Goal: Task Accomplishment & Management: Manage account settings

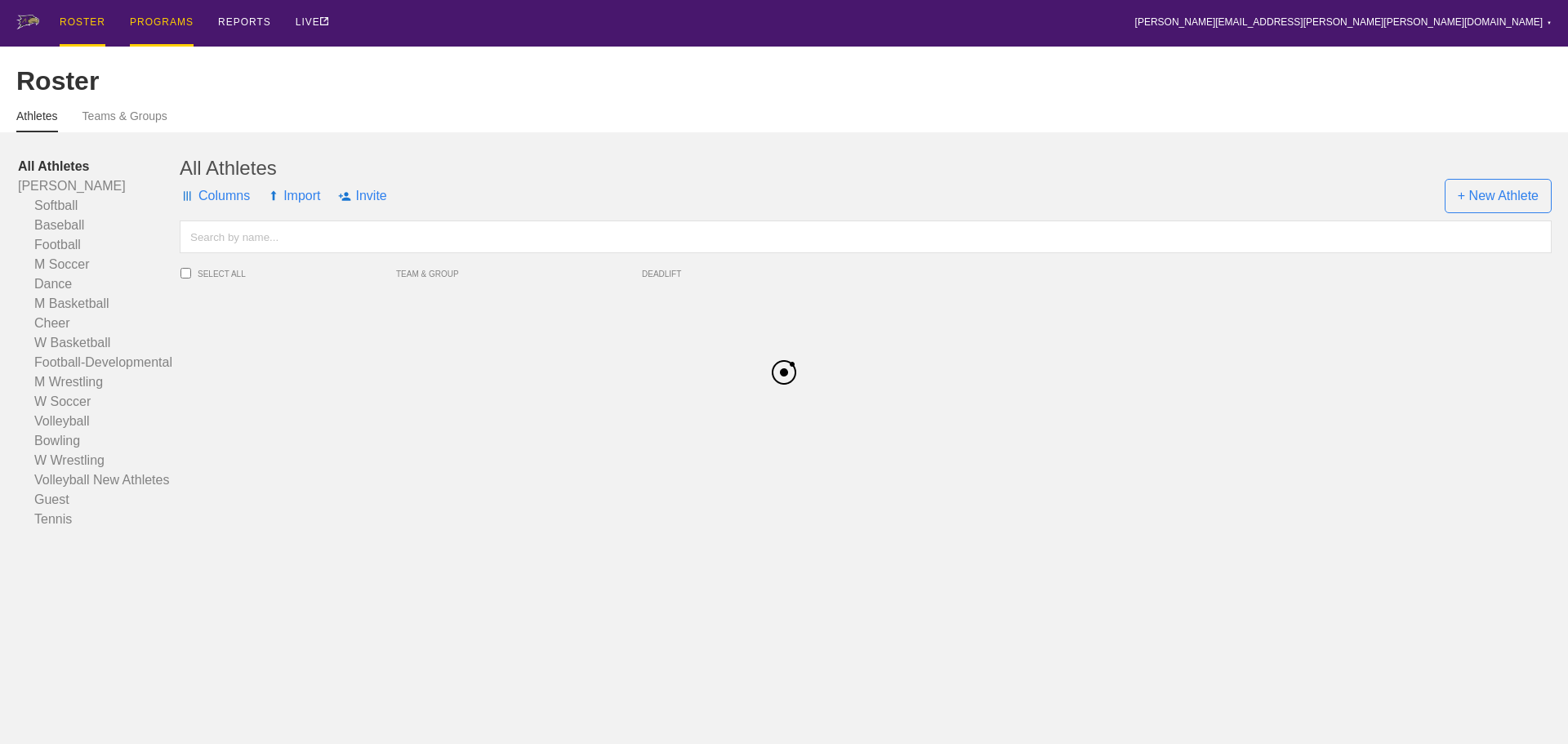
click at [150, 17] on div "PROGRAMS" at bounding box center [161, 23] width 64 height 46
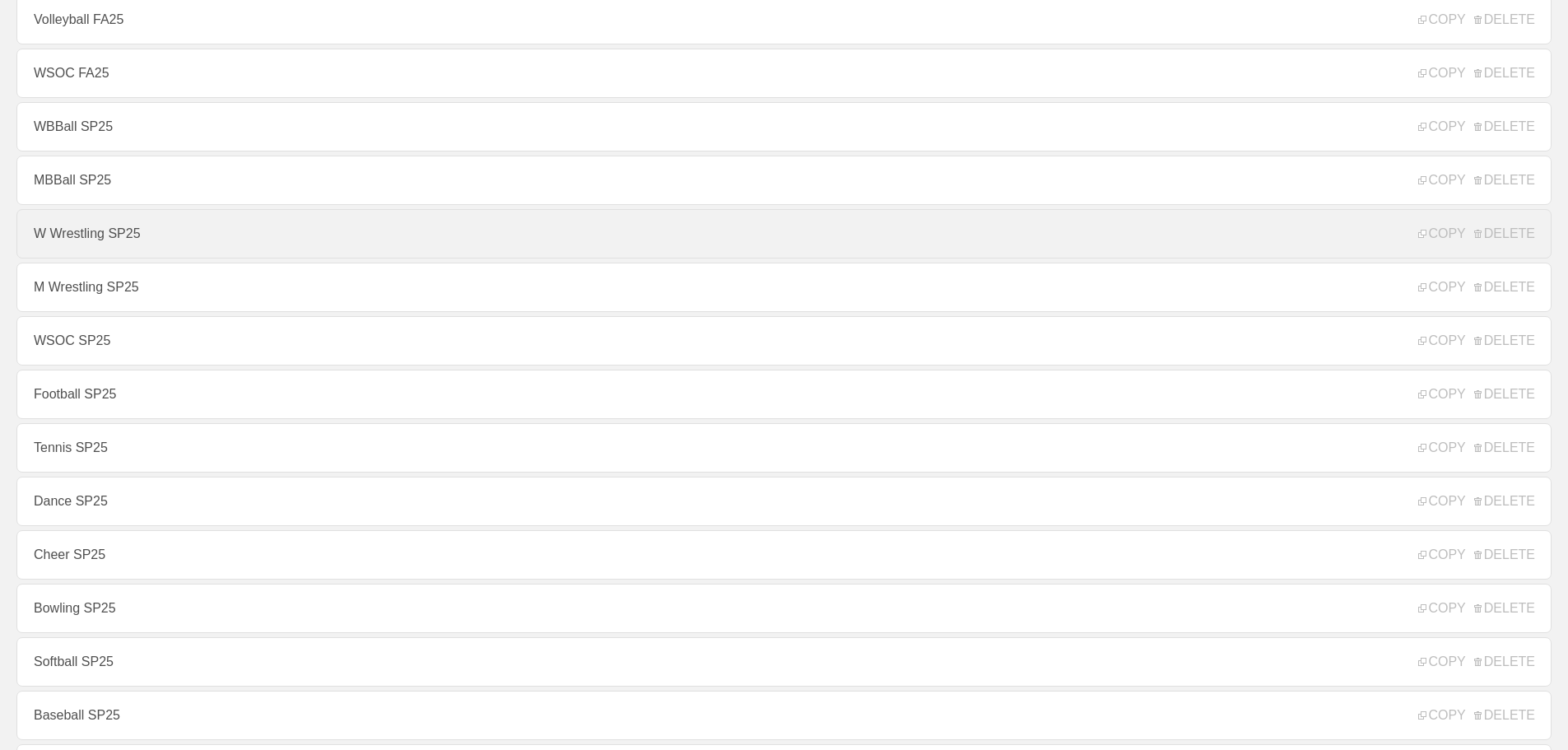
scroll to position [247, 0]
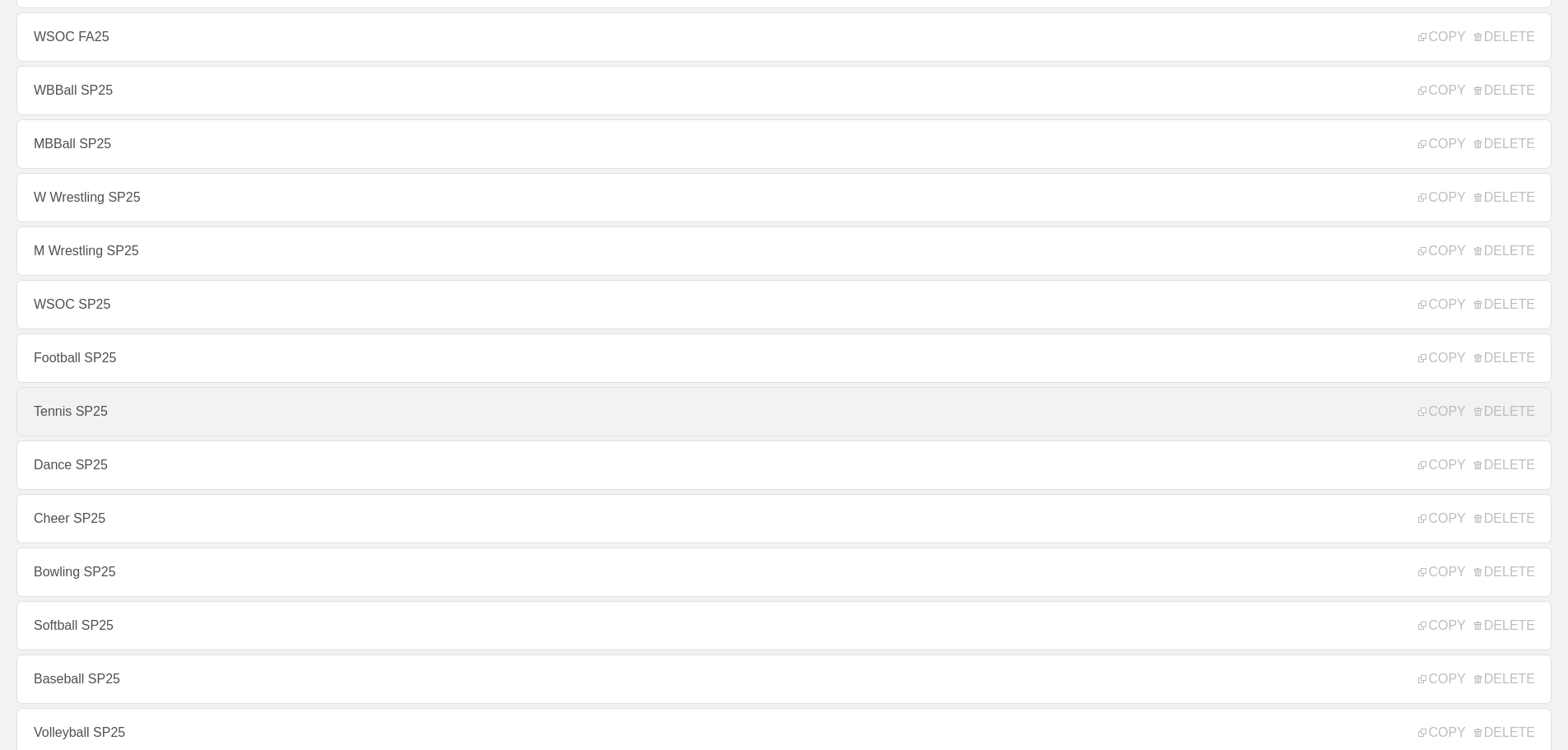
click at [92, 415] on link "Tennis SP25" at bounding box center [783, 411] width 1535 height 49
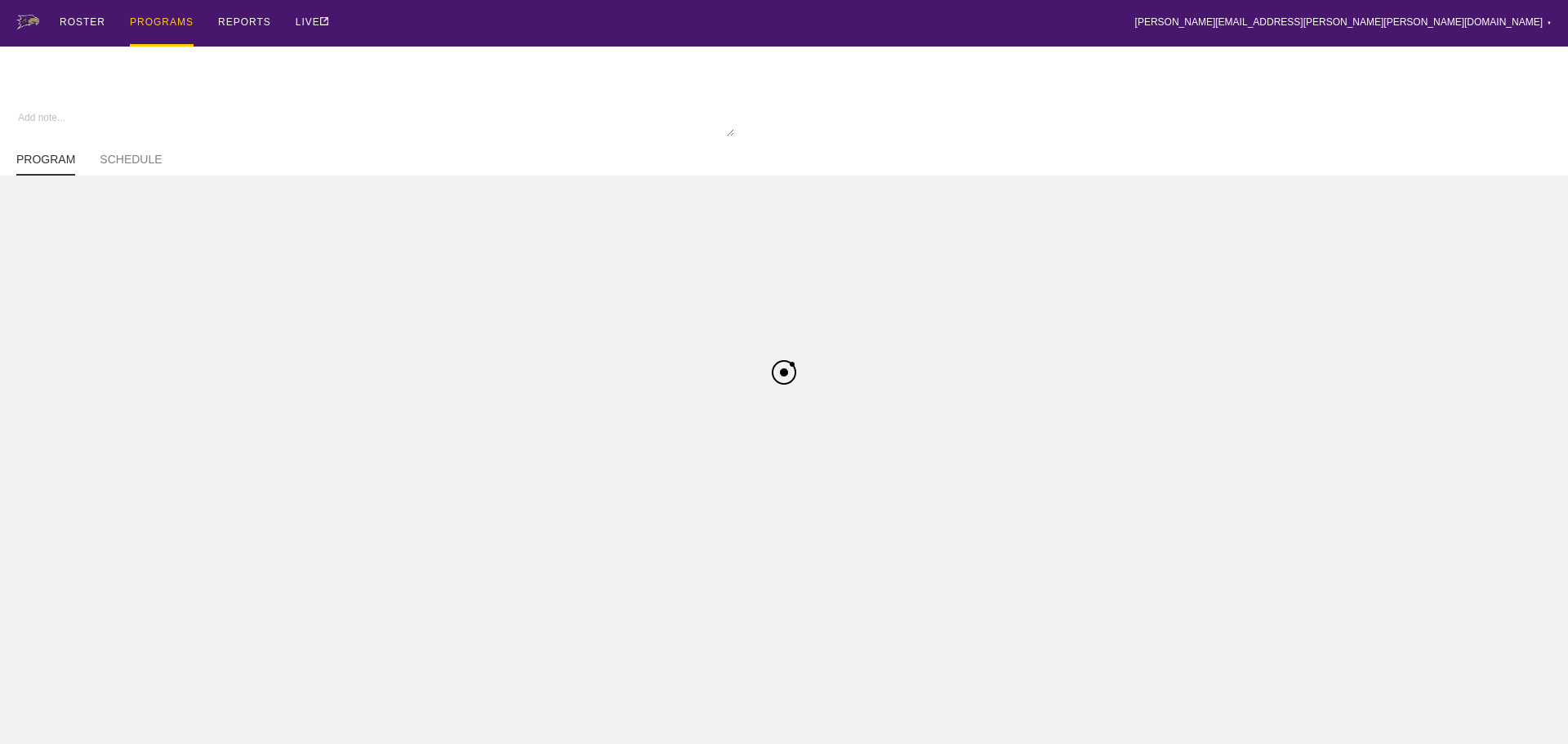
type textarea "x"
type input "Tennis SP25"
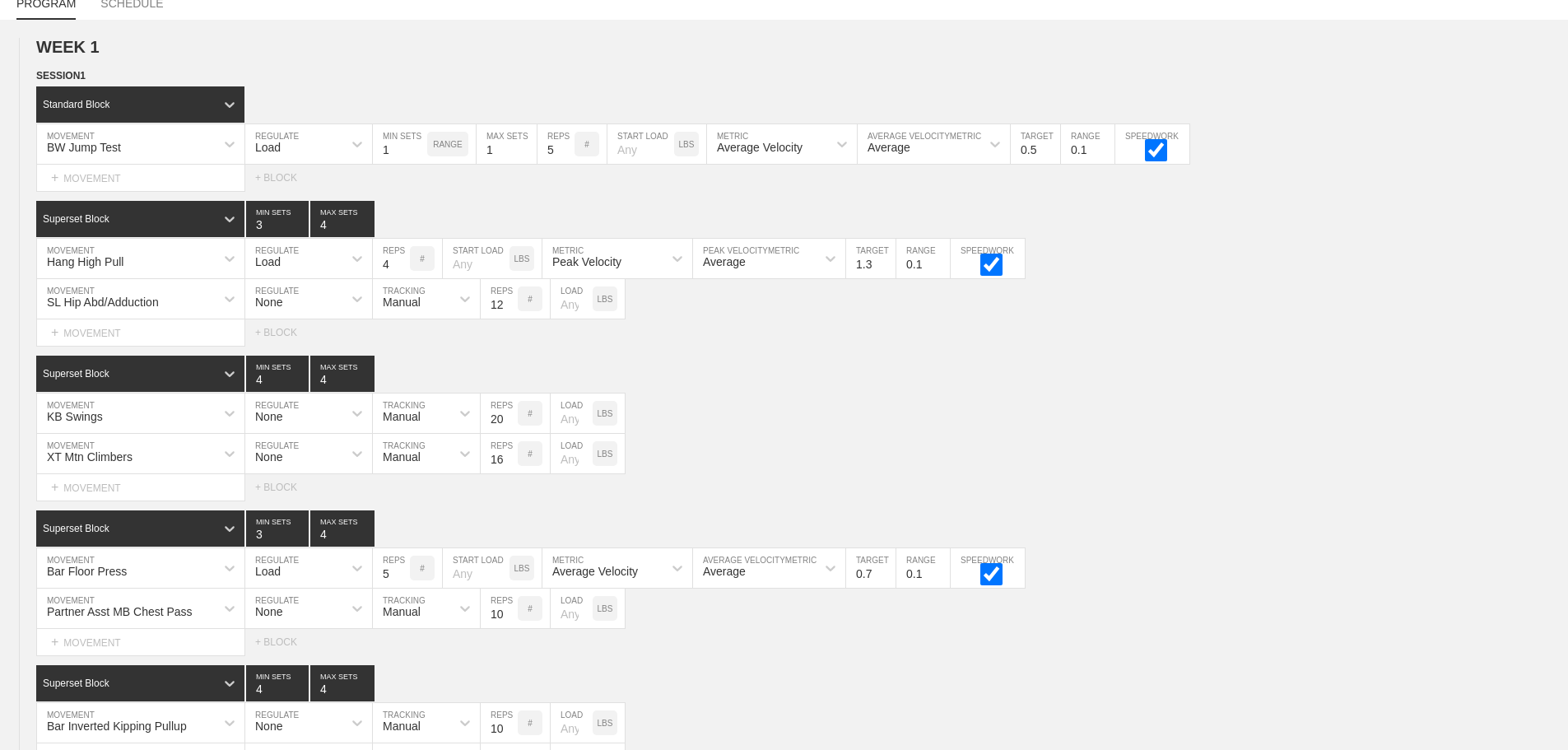
scroll to position [82, 0]
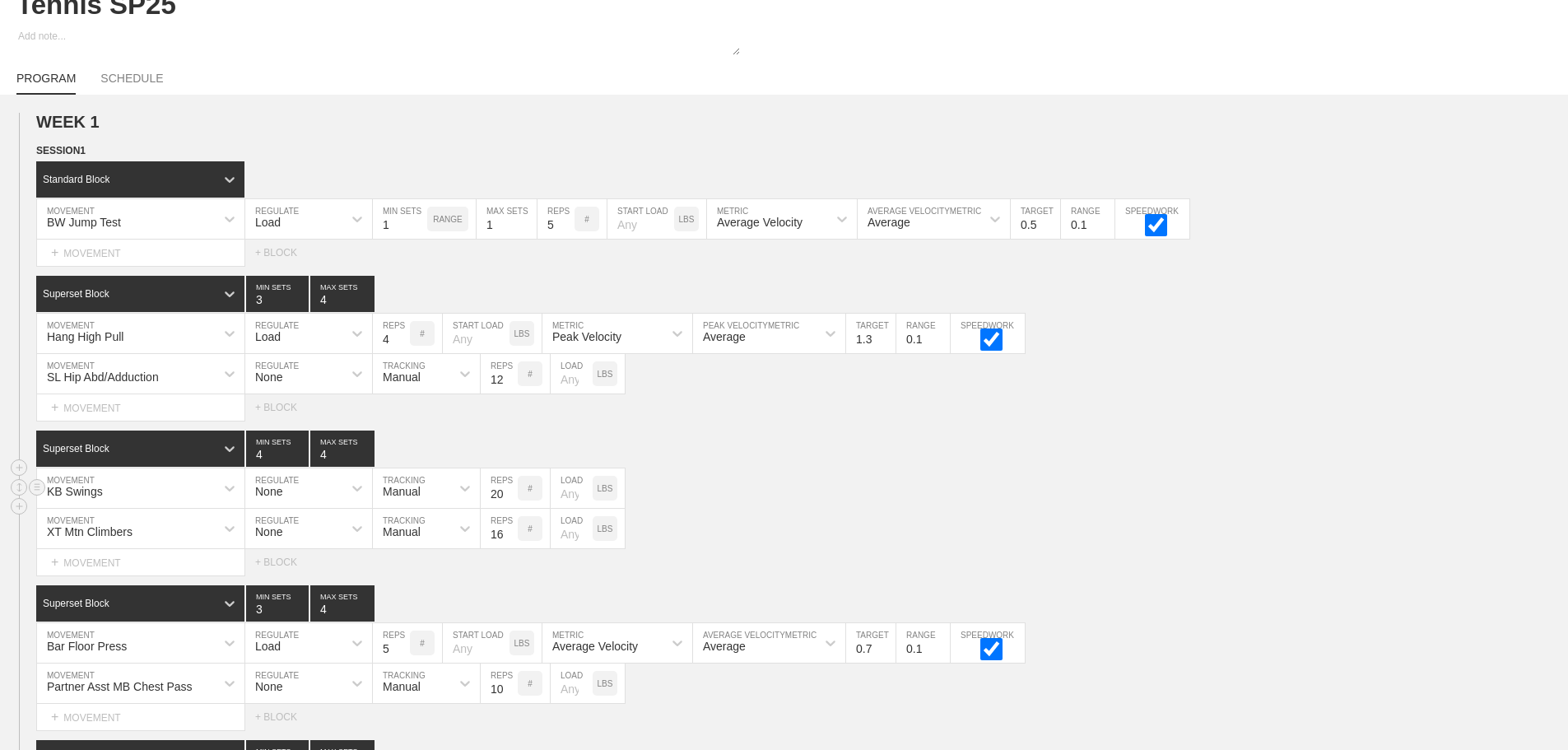
click at [1191, 483] on div "KB Swings MOVEMENT None REGULATE Manual TRACKING 20 REPS # LOAD LBS" at bounding box center [784, 488] width 1568 height 40
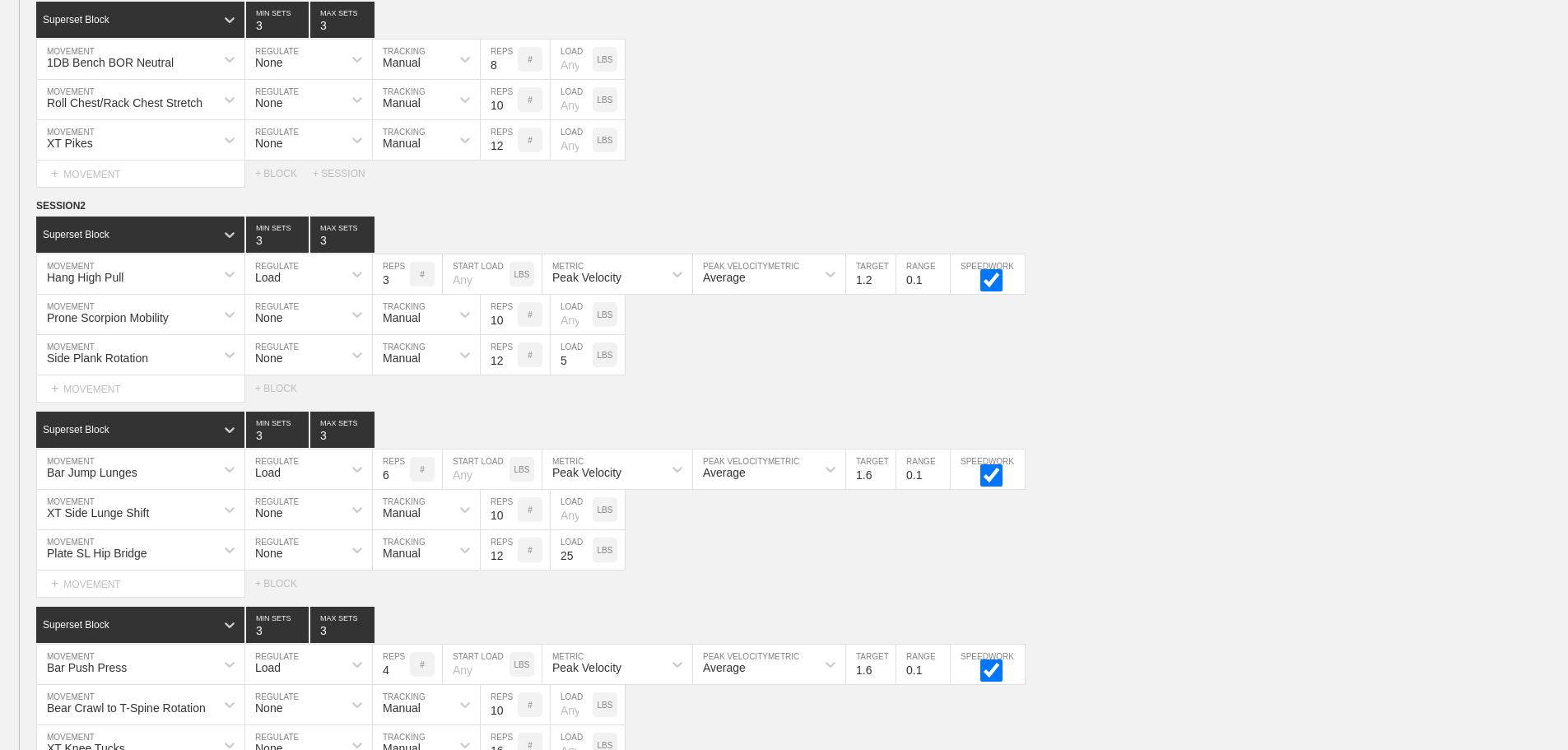
scroll to position [10290, 0]
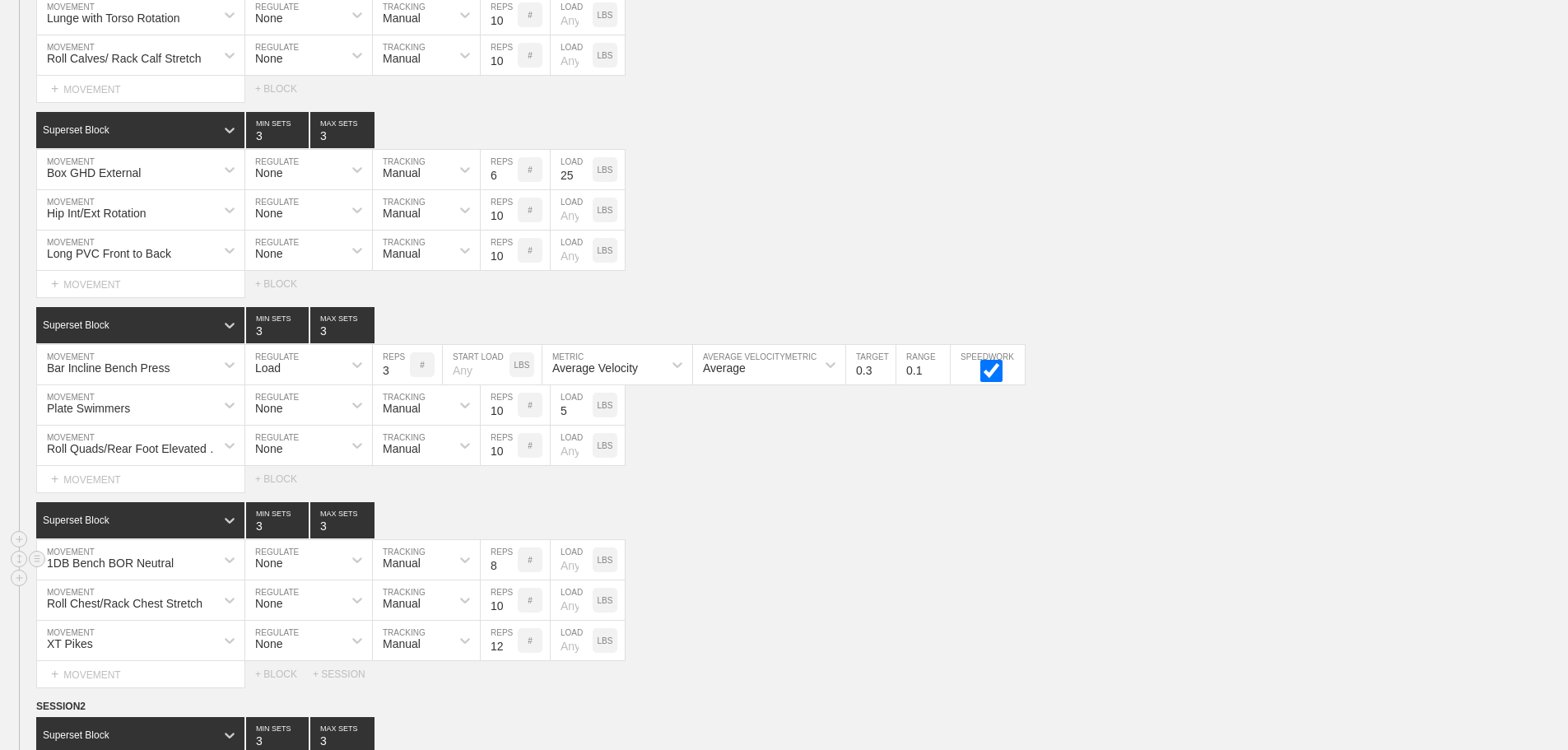
click at [791, 552] on div "1DB Bench BOR Neutral MOVEMENT None REGULATE Manual TRACKING 8 REPS # LOAD LBS" at bounding box center [784, 560] width 1568 height 40
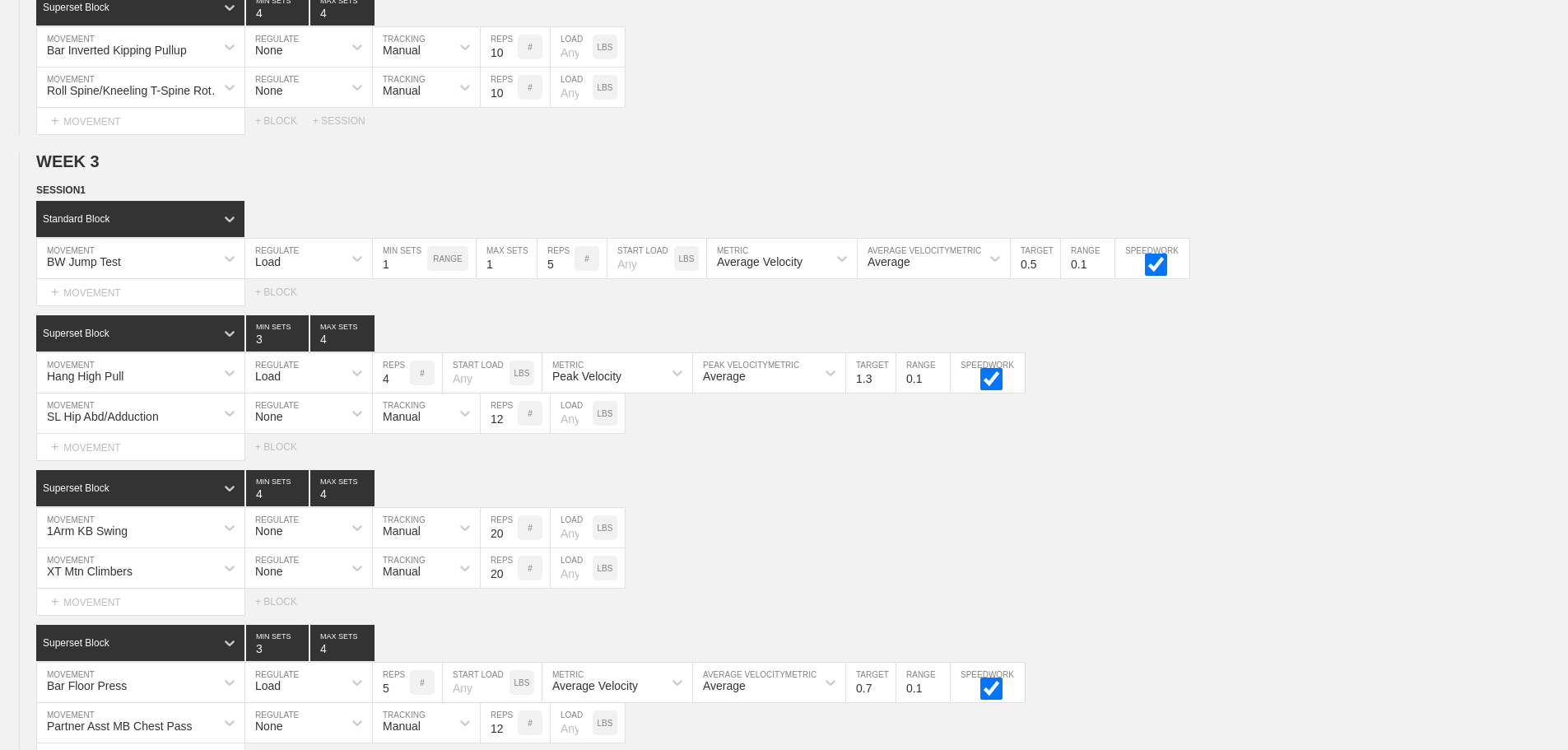
scroll to position [0, 0]
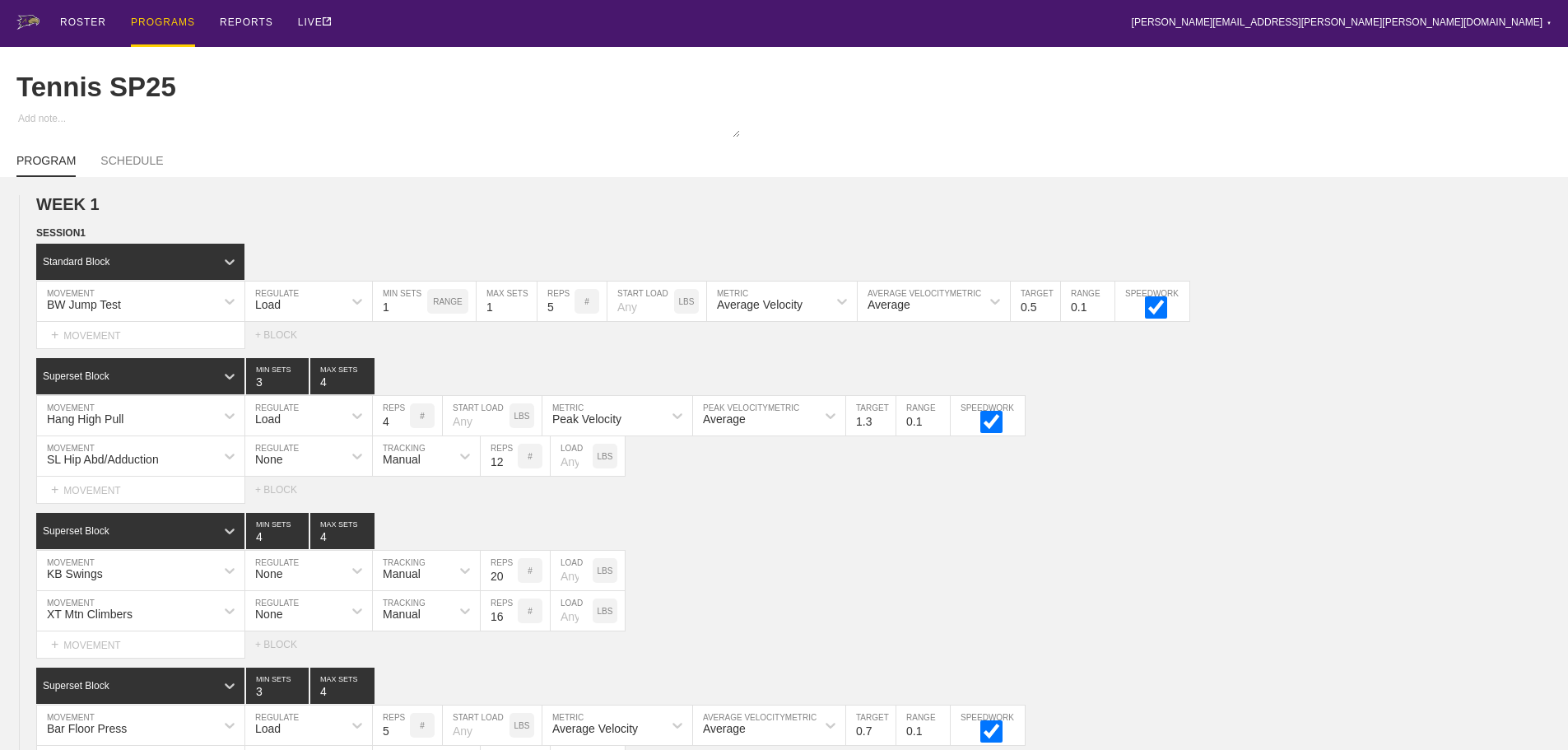
click at [164, 15] on div "PROGRAMS" at bounding box center [163, 23] width 64 height 46
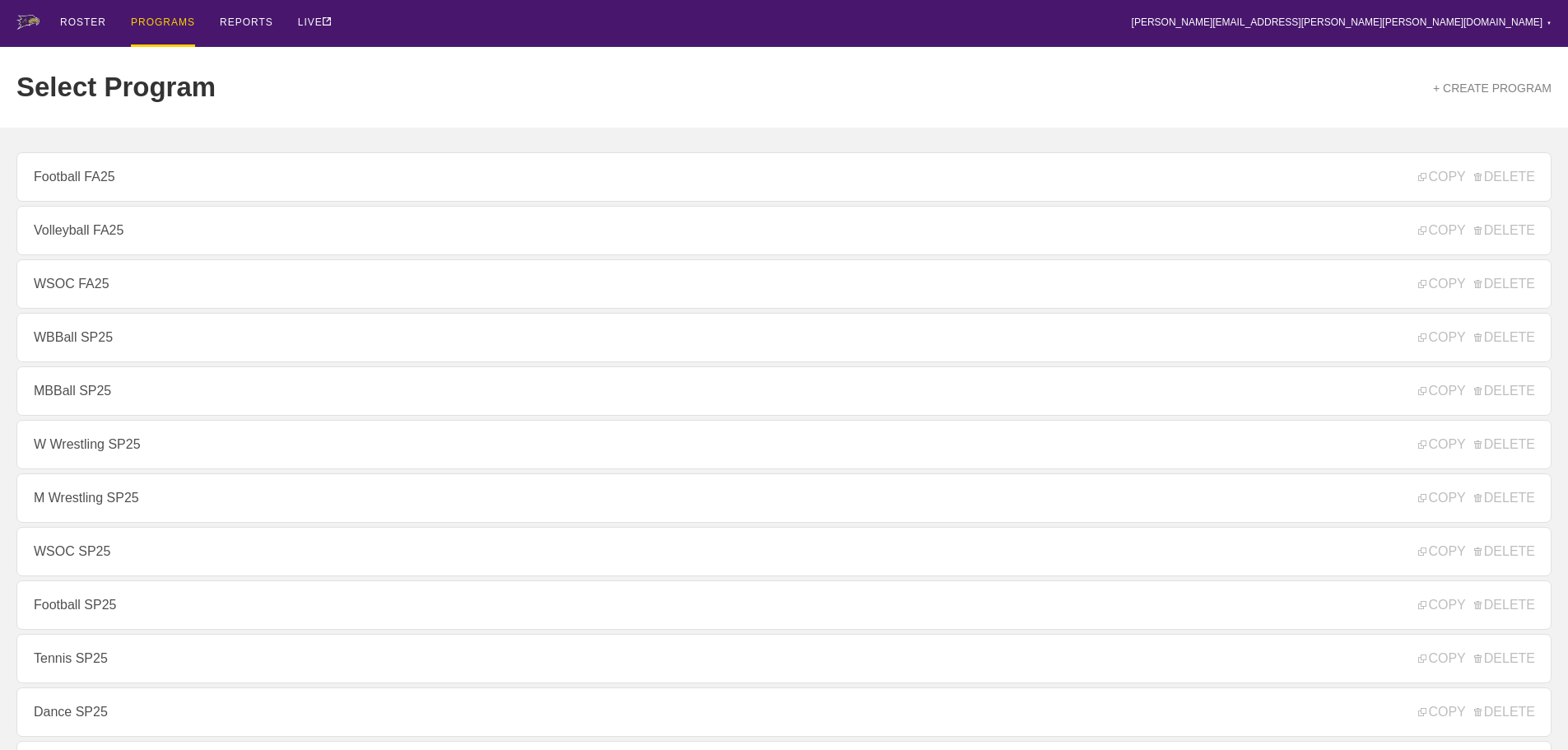
click at [404, 20] on div "ROSTER PROGRAMS REPORTS LIVE [PERSON_NAME][EMAIL_ADDRESS][PERSON_NAME][PERSON_N…" at bounding box center [783, 23] width 1535 height 46
click at [401, 67] on div "Select Program + CREATE PROGRAM" at bounding box center [783, 87] width 1535 height 80
click at [397, 26] on div "ROSTER PROGRAMS REPORTS LIVE [PERSON_NAME][EMAIL_ADDRESS][PERSON_NAME][PERSON_N…" at bounding box center [783, 23] width 1535 height 46
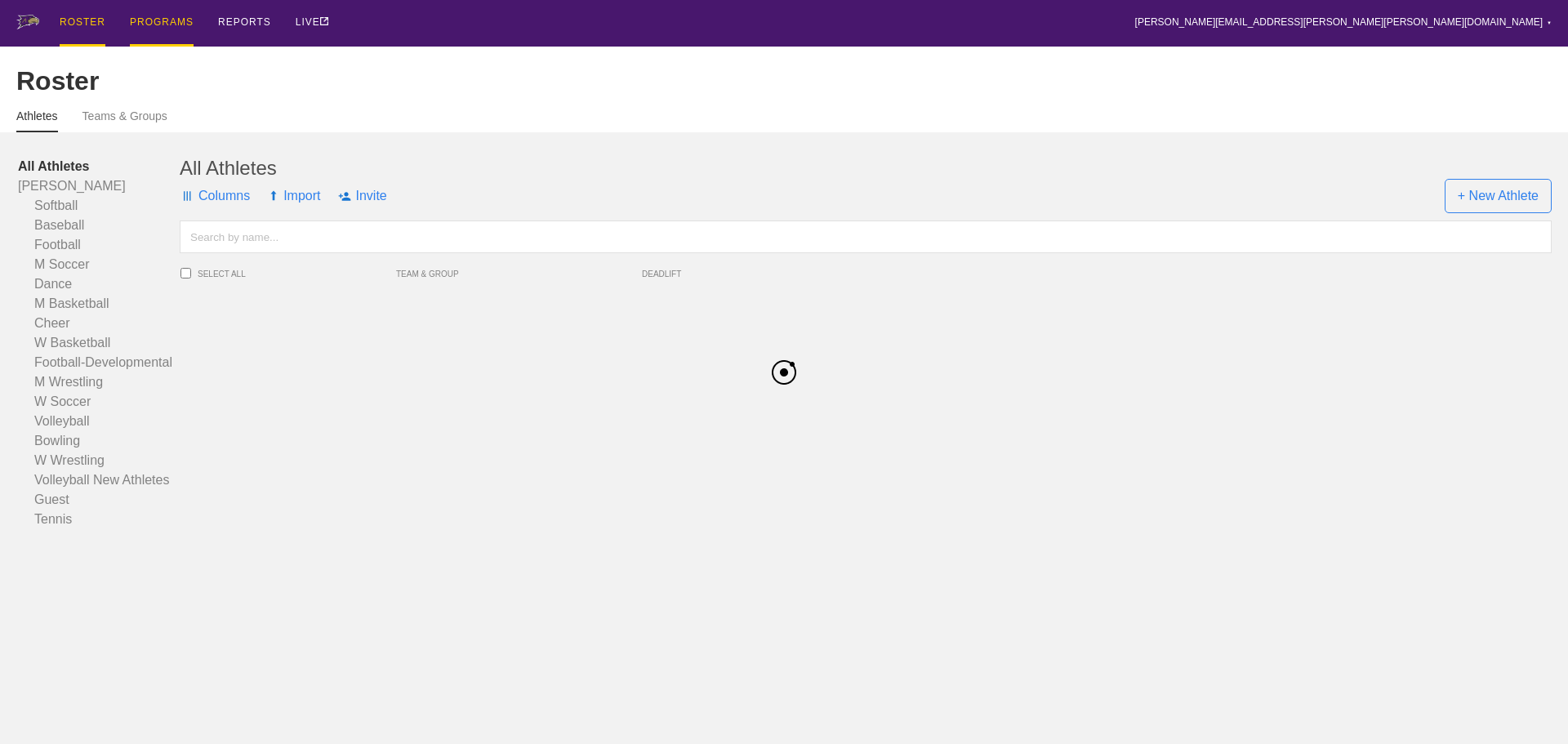
click at [161, 20] on div "PROGRAMS" at bounding box center [161, 23] width 64 height 46
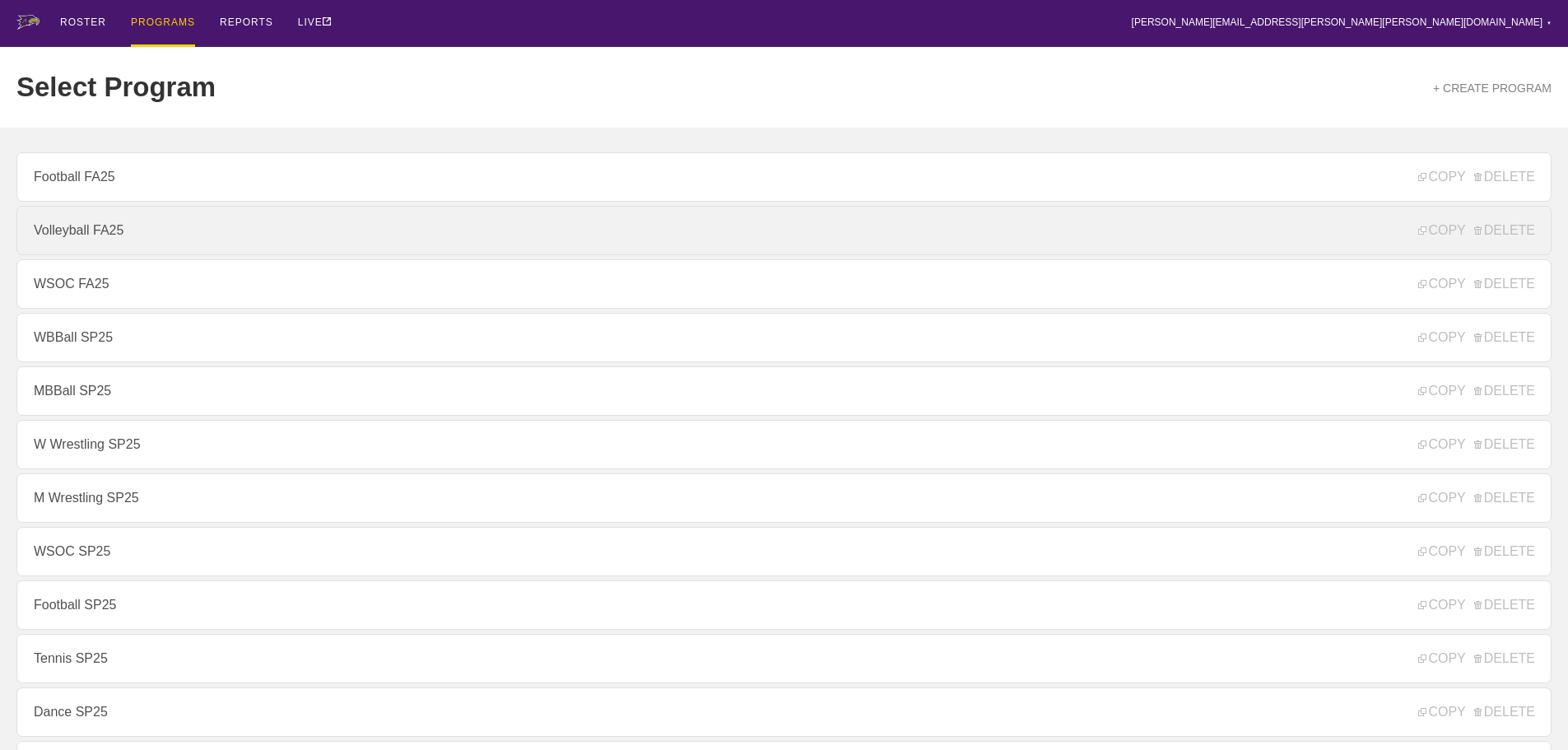
click at [100, 234] on link "Volleyball FA25" at bounding box center [783, 230] width 1535 height 49
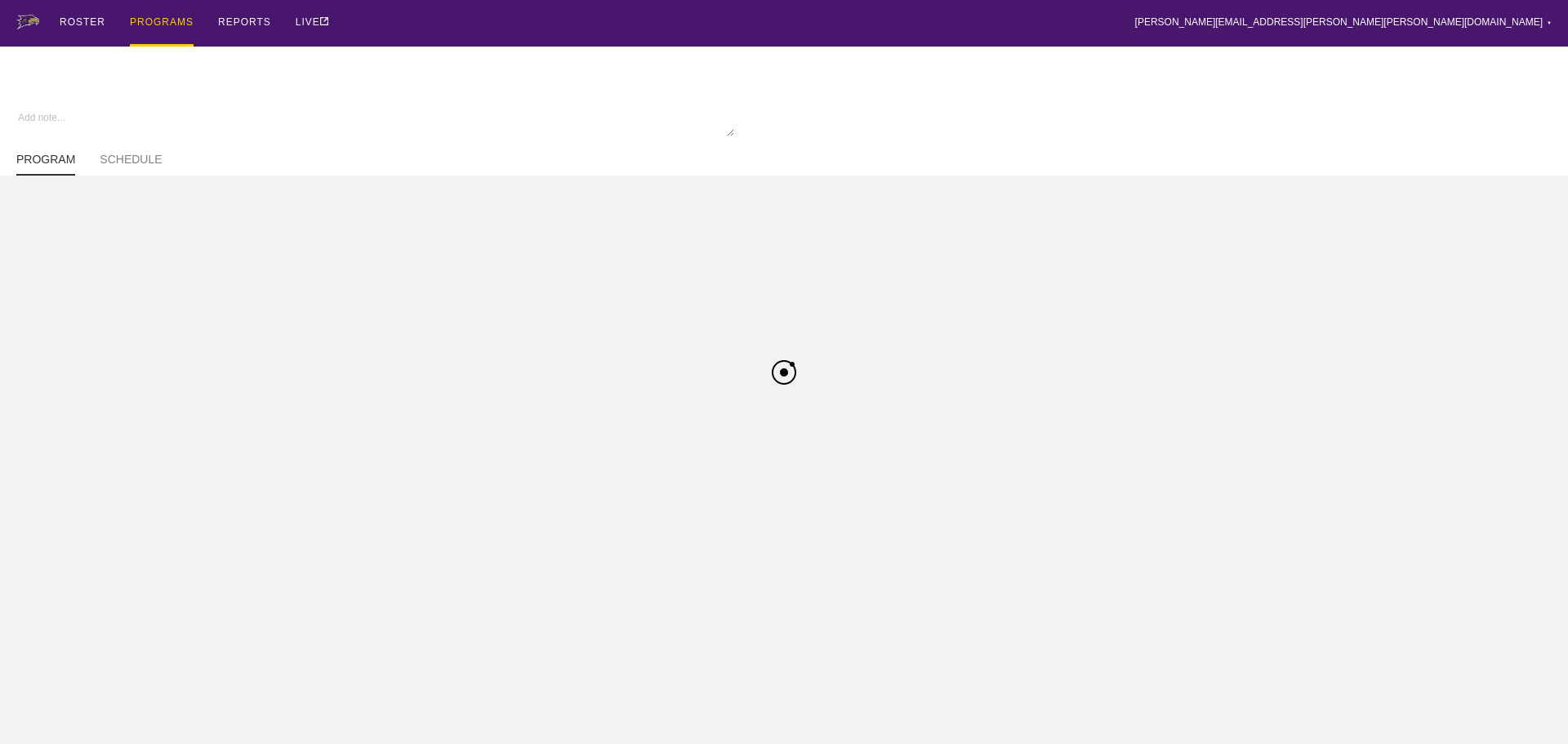
type textarea "x"
type input "Volleyball FA25"
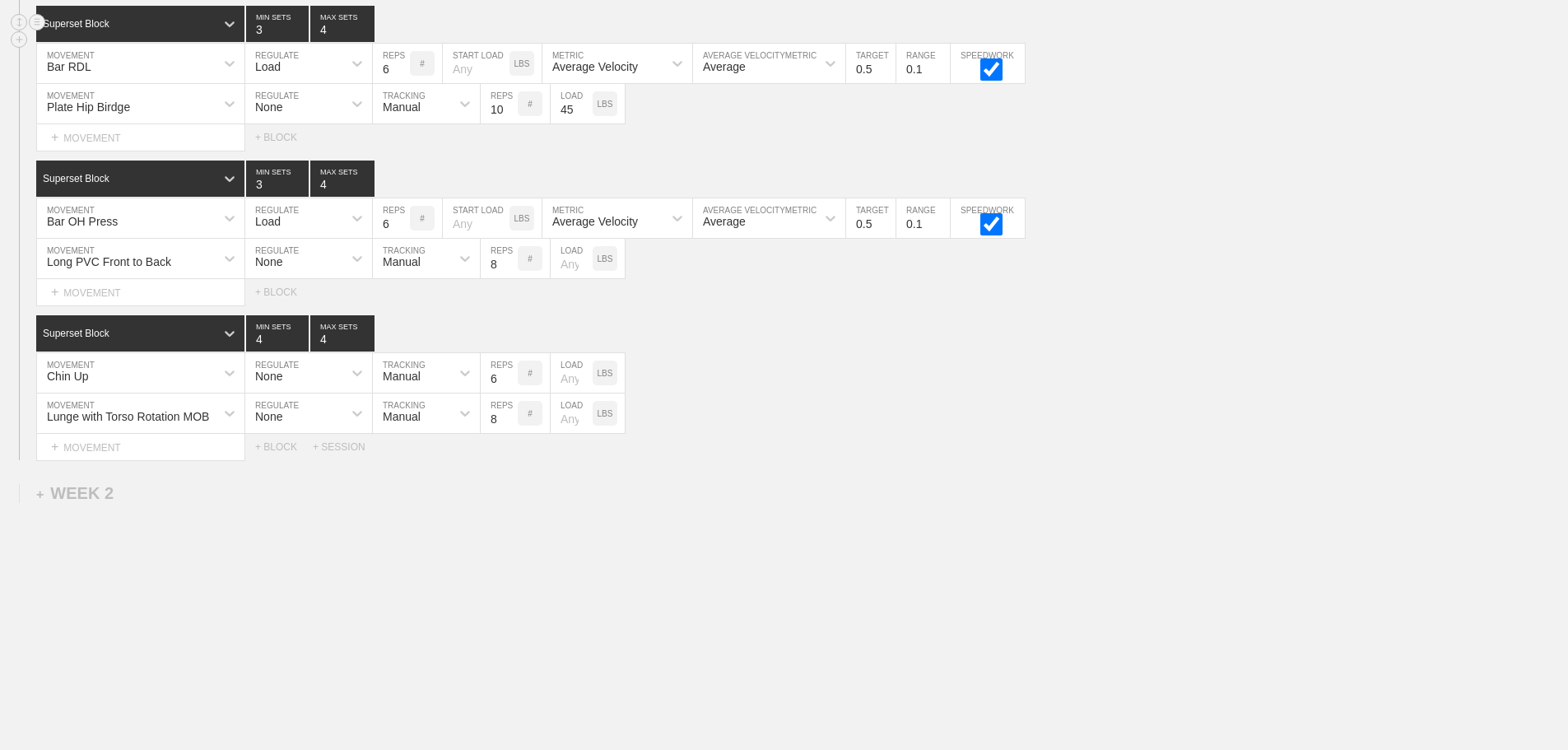
scroll to position [405, 0]
click at [845, 548] on div "WEEK 1 DUPLICATE DELETE SESSION 1 Superset Block 3 MIN SETS 4 MAX SETS DUPLICAT…" at bounding box center [784, 267] width 1568 height 965
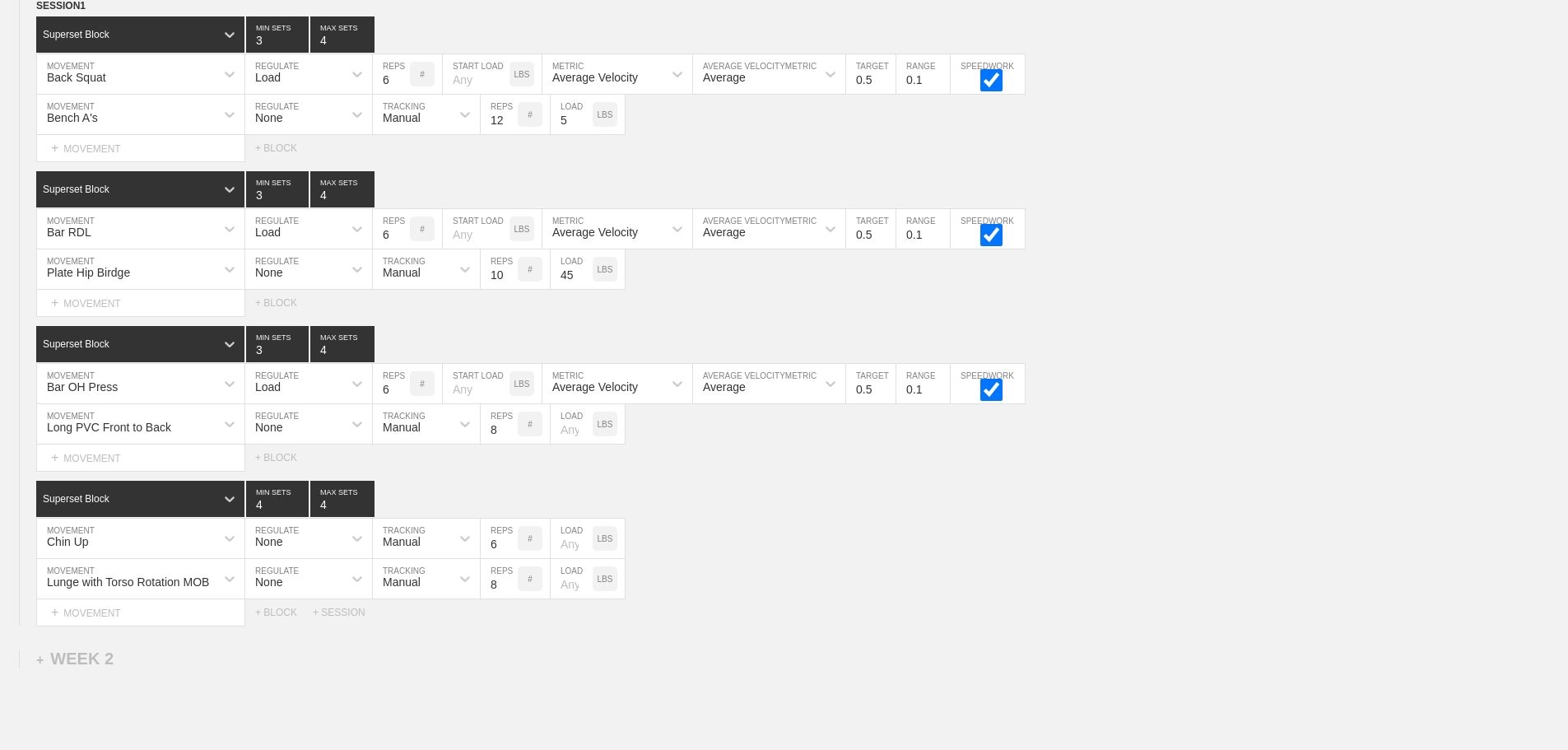
scroll to position [0, 0]
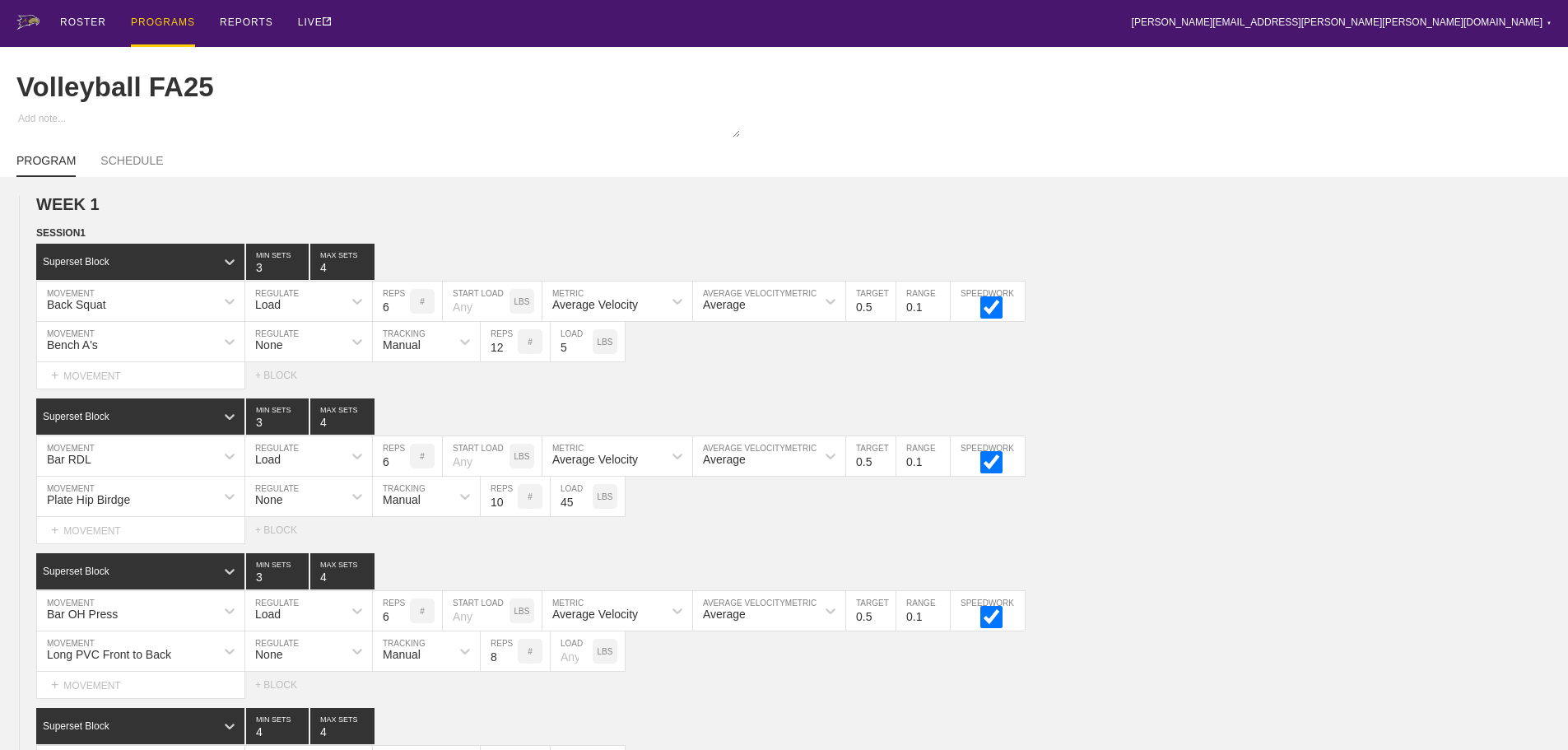
click at [168, 18] on div "PROGRAMS" at bounding box center [163, 23] width 64 height 46
